Goal: Information Seeking & Learning: Learn about a topic

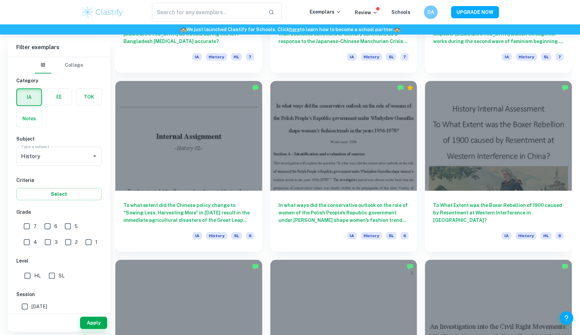
scroll to position [3726, 0]
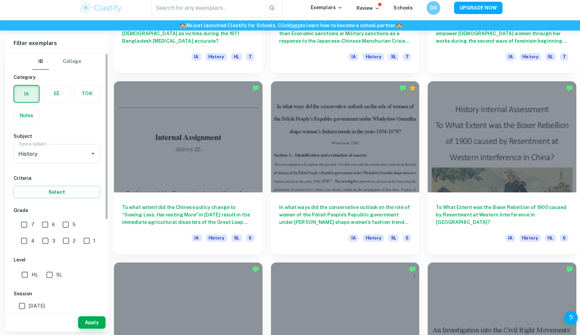
click at [57, 90] on label "button" at bounding box center [58, 97] width 25 height 16
click at [0, 0] on input "radio" at bounding box center [0, 0] width 0 height 0
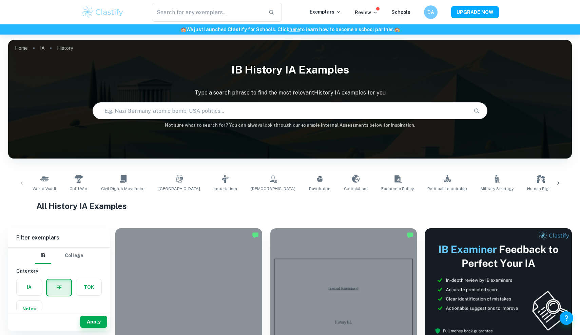
scroll to position [0, 3]
click at [23, 177] on div "World War II Cold War Civil Rights Movement Soviet Union Imperialism Communism …" at bounding box center [290, 183] width 552 height 22
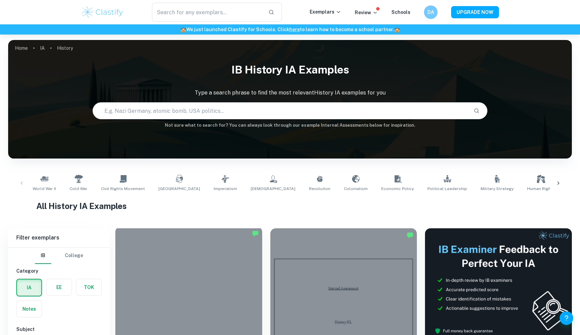
scroll to position [65, 0]
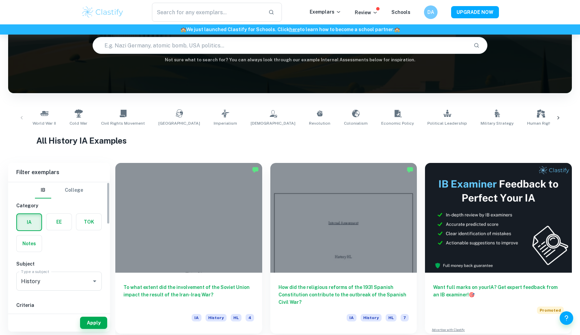
click at [48, 221] on label "button" at bounding box center [58, 222] width 25 height 16
click at [0, 0] on input "radio" at bounding box center [0, 0] width 0 height 0
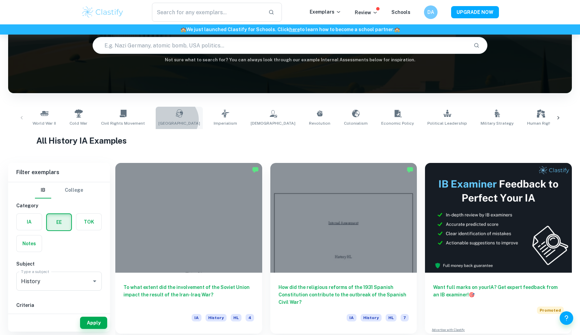
click at [172, 120] on link "[GEOGRAPHIC_DATA]" at bounding box center [179, 118] width 47 height 22
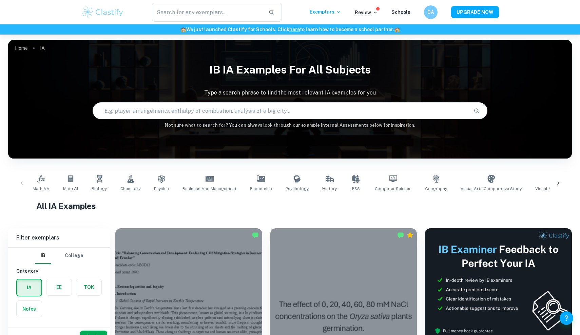
scroll to position [14, 0]
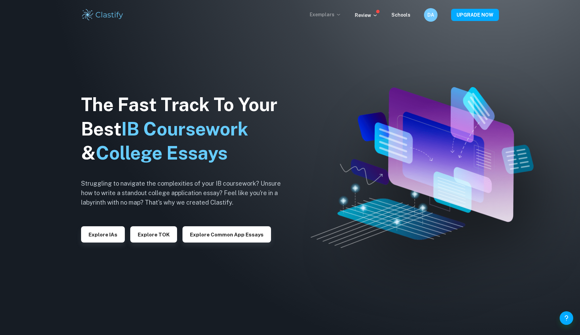
click at [340, 15] on icon at bounding box center [338, 15] width 3 height 2
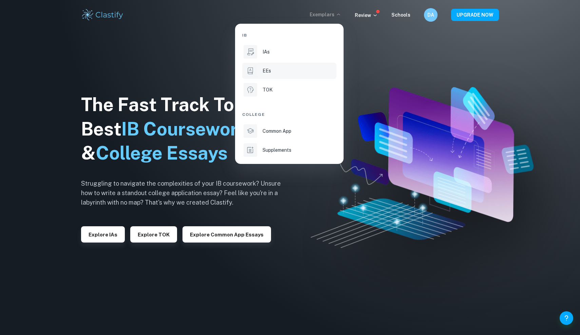
click at [322, 75] on li "EEs" at bounding box center [289, 71] width 94 height 16
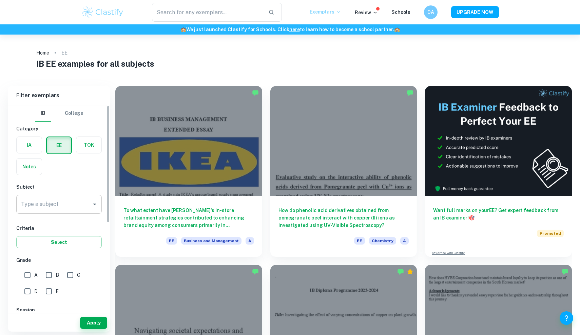
click at [91, 204] on icon "Open" at bounding box center [94, 204] width 8 height 8
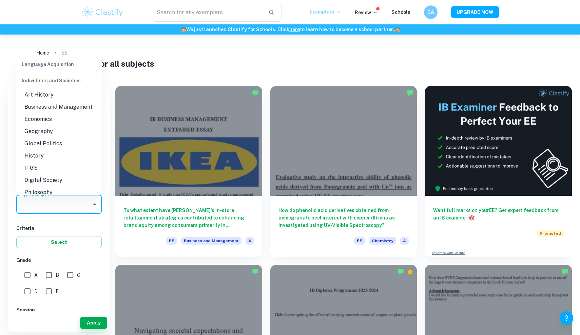
scroll to position [588, 0]
click at [82, 159] on li "History" at bounding box center [58, 156] width 85 height 12
type input "History"
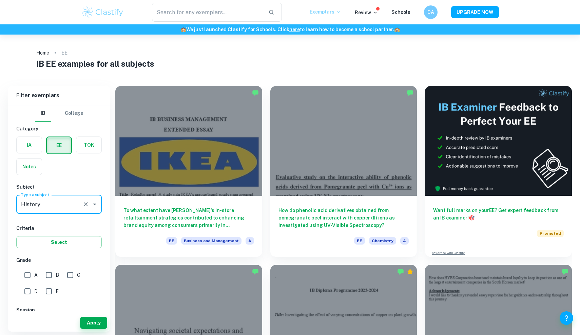
click at [90, 316] on div "Apply" at bounding box center [59, 323] width 102 height 18
click at [90, 319] on button "Apply" at bounding box center [93, 323] width 27 height 12
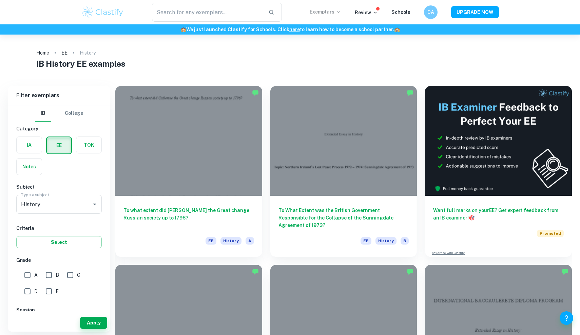
drag, startPoint x: 329, startPoint y: 24, endPoint x: 328, endPoint y: 20, distance: 4.8
click at [329, 24] on div "🏫 We just launched Clastify for Schools. Click here to learn how to become a sc…" at bounding box center [290, 29] width 580 height 10
click at [328, 20] on div "​ Exemplars Review Schools DA UPGRADE NOW" at bounding box center [290, 12] width 434 height 19
click at [328, 16] on div "Exemplars" at bounding box center [331, 12] width 45 height 8
click at [328, 13] on p "Exemplars" at bounding box center [325, 11] width 32 height 7
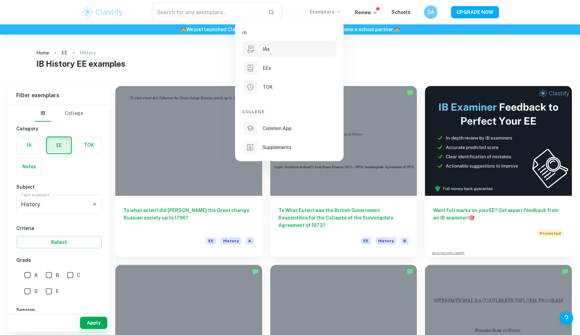
click at [287, 57] on li "IAs" at bounding box center [289, 49] width 94 height 16
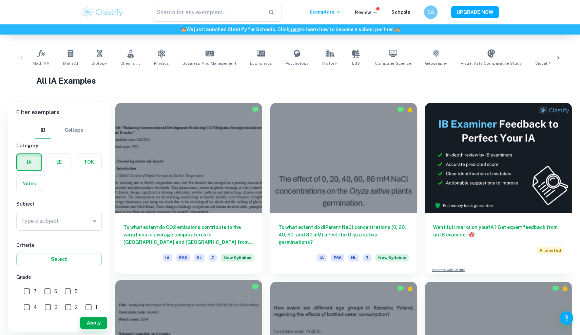
scroll to position [108, 0]
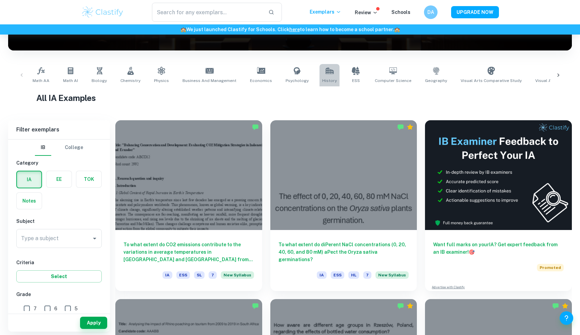
click at [325, 73] on icon at bounding box center [329, 70] width 8 height 6
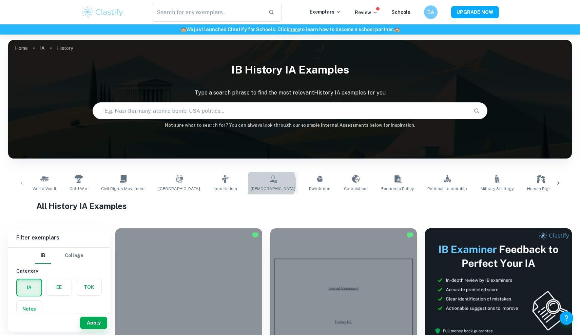
click at [248, 183] on link "[DEMOGRAPHIC_DATA]" at bounding box center [273, 183] width 50 height 22
type input "[DEMOGRAPHIC_DATA]"
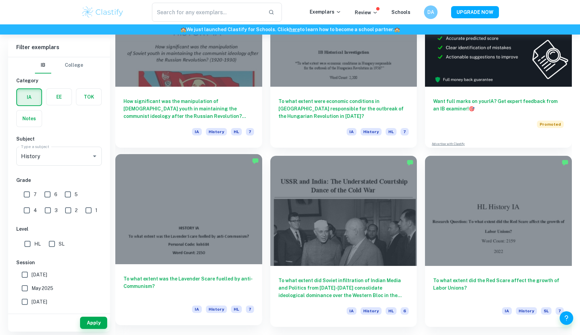
scroll to position [253, 0]
